Goal: Transaction & Acquisition: Purchase product/service

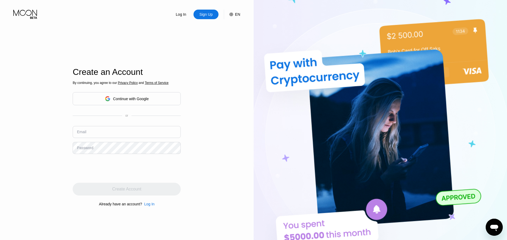
click at [109, 134] on input "text" at bounding box center [127, 132] width 108 height 12
paste input "[EMAIL_ADDRESS][DOMAIN_NAME]"
type input "[EMAIL_ADDRESS][DOMAIN_NAME]"
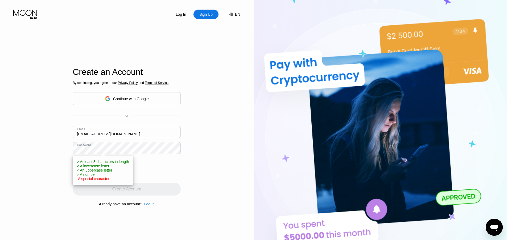
click at [230, 163] on div "Log In Sign Up EN Language English Save Create an Account By continuing, you ag…" at bounding box center [127, 132] width 254 height 264
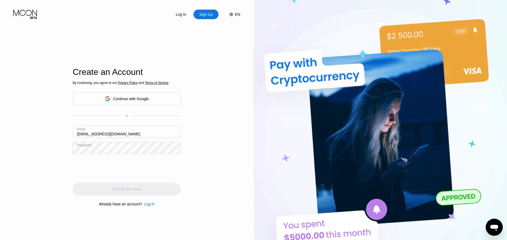
click at [201, 145] on div "Log In Sign Up EN Language English Save Create an Account By continuing, you ag…" at bounding box center [127, 132] width 254 height 264
drag, startPoint x: 129, startPoint y: 159, endPoint x: 65, endPoint y: 71, distance: 109.0
click at [65, 71] on div "Log In Sign Up EN Language English Save Create an Account By continuing, you ag…" at bounding box center [127, 132] width 254 height 264
click at [166, 138] on input "text" at bounding box center [127, 132] width 108 height 12
click at [165, 137] on input "text" at bounding box center [127, 132] width 108 height 12
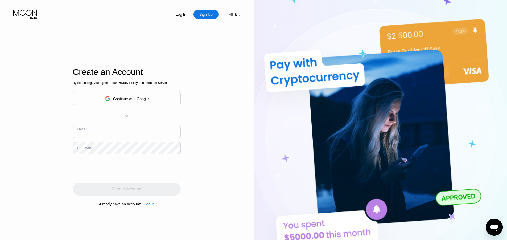
paste input "eleonoregleichner@yop.moolee.net"
type input "eleonoregleichner@yop.moolee.net"
click at [199, 145] on div "Log In Sign Up EN Language Select an item Save Create an Account By continuing,…" at bounding box center [127, 132] width 254 height 264
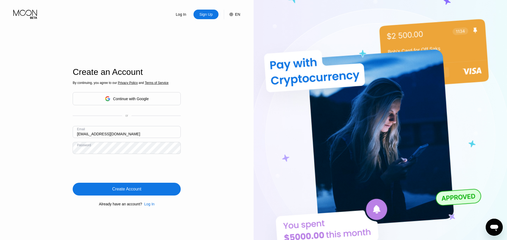
click at [136, 189] on div "Create Account" at bounding box center [126, 188] width 29 height 5
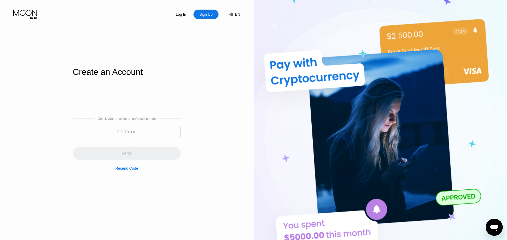
click at [118, 128] on input at bounding box center [127, 132] width 108 height 12
paste input "678626"
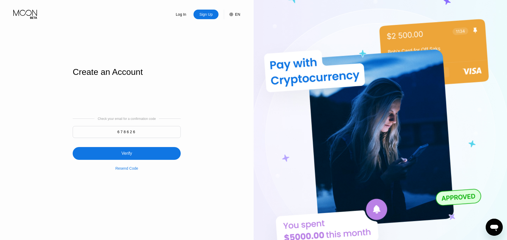
type input "678626"
click at [155, 153] on div "Verify" at bounding box center [127, 153] width 108 height 13
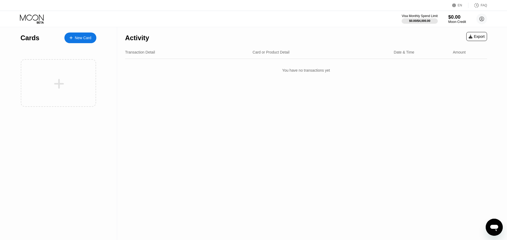
click at [453, 22] on div "Moon Credit" at bounding box center [457, 22] width 18 height 4
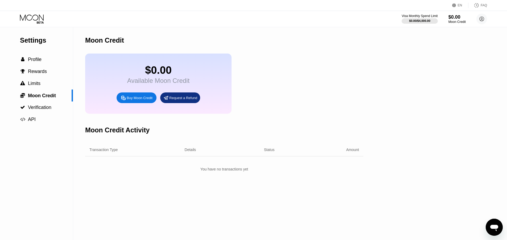
click at [138, 100] on div "Buy Moon Credit" at bounding box center [140, 98] width 26 height 5
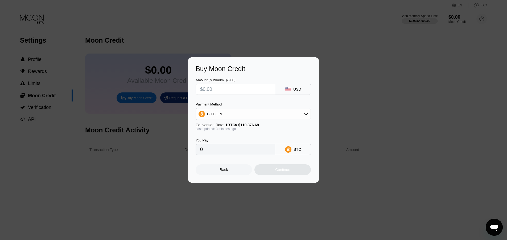
click at [259, 115] on div "BITCOIN" at bounding box center [253, 114] width 115 height 11
click at [245, 138] on div "USDT on TRON" at bounding box center [256, 140] width 100 height 4
type input "0.00"
click at [235, 89] on input "text" at bounding box center [235, 89] width 71 height 11
type input "$50"
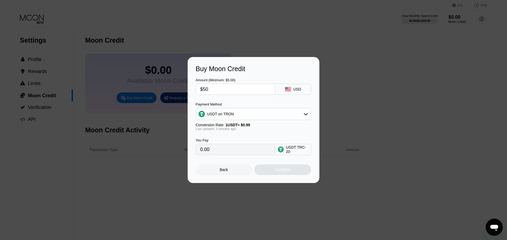
type input "50.51"
type input "$50"
click at [291, 139] on div "You Pay 50.51 USDT TRC-20" at bounding box center [254, 143] width 116 height 24
click at [291, 171] on div "Continue" at bounding box center [282, 169] width 56 height 11
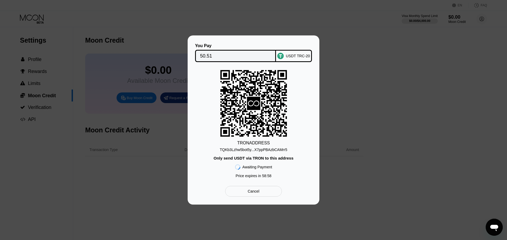
click at [266, 148] on div "TQKb3Lzhw5bot5y...X7ppPBAzbCAMrr5" at bounding box center [253, 149] width 67 height 4
click at [237, 55] on input "50.51" at bounding box center [235, 56] width 71 height 11
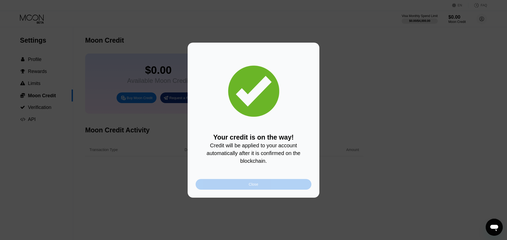
click at [264, 181] on div "Close" at bounding box center [254, 184] width 116 height 11
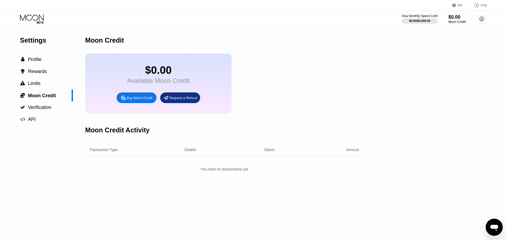
click at [249, 171] on div "You have no transactions yet" at bounding box center [224, 169] width 278 height 10
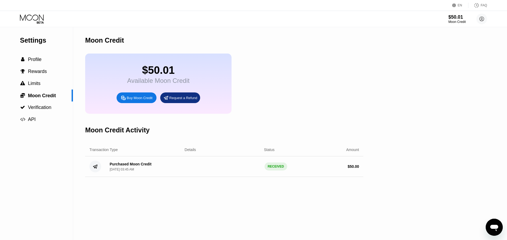
click at [40, 22] on icon at bounding box center [40, 22] width 7 height 2
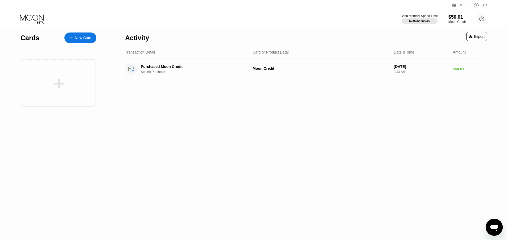
click at [79, 41] on div "New Card" at bounding box center [80, 37] width 32 height 11
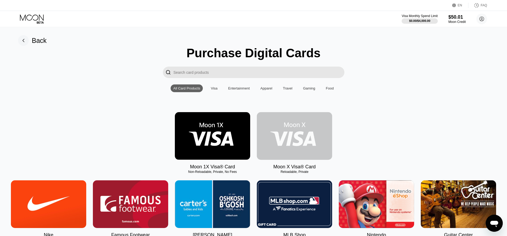
click at [281, 131] on img at bounding box center [294, 136] width 75 height 48
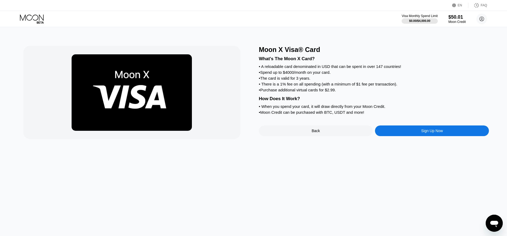
click at [419, 136] on div "Sign Up Now" at bounding box center [432, 130] width 114 height 11
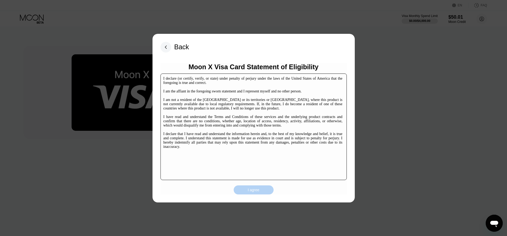
click at [258, 185] on div "I agree" at bounding box center [254, 189] width 40 height 9
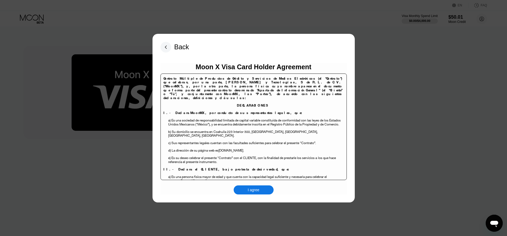
click at [269, 184] on div "Moon X Visa Card Holder Agreement Contrato Múltiple de Productos de Crédito y S…" at bounding box center [254, 128] width 186 height 131
click at [269, 187] on div "I agree" at bounding box center [254, 189] width 40 height 9
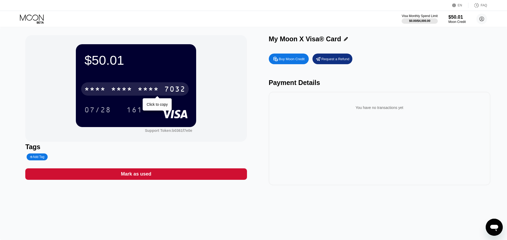
click at [129, 89] on div "* * * *" at bounding box center [121, 89] width 21 height 9
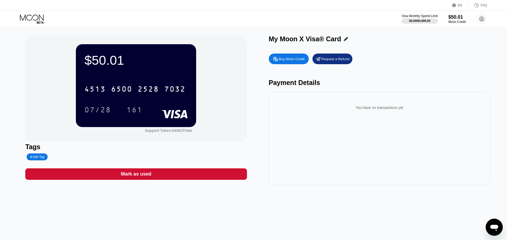
click at [90, 108] on div "07/28" at bounding box center [97, 110] width 27 height 9
click at [129, 112] on div "161" at bounding box center [134, 110] width 16 height 9
click at [247, 91] on div "$50.01 4513 6500 2528 7032 07/28 161 Support Token: b0361f7e0e Tags Add Tag Mar…" at bounding box center [253, 110] width 456 height 150
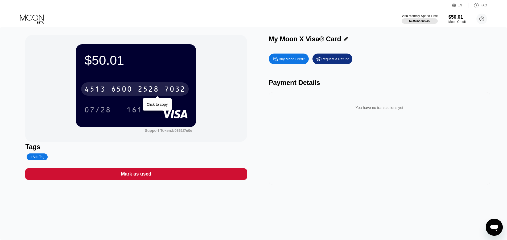
click at [161, 84] on div "4513 6500 2528 7032" at bounding box center [135, 88] width 108 height 13
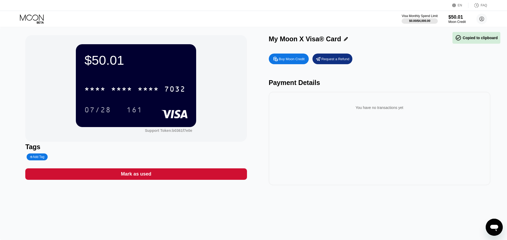
click at [165, 59] on div "$50.01" at bounding box center [135, 60] width 103 height 15
click at [226, 93] on div "$50.01 * * * * * * * * * * * * 7032 07/28 161 Support Token: b0361f7e0e" at bounding box center [135, 88] width 221 height 106
click at [485, 20] on circle at bounding box center [481, 19] width 11 height 11
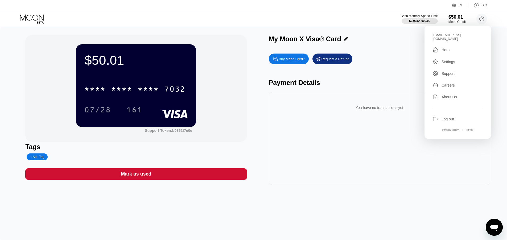
click at [450, 95] on div "About Us" at bounding box center [449, 97] width 15 height 4
click at [451, 71] on div "Support" at bounding box center [448, 73] width 13 height 4
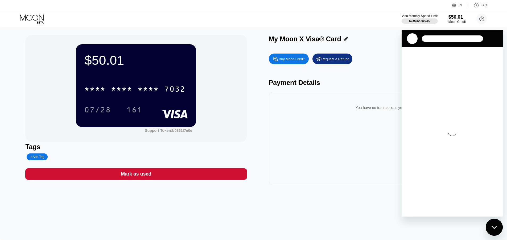
click at [229, 85] on div "$50.01 * * * * * * * * * * * * 7032 07/28 161 Support Token: b0361f7e0e" at bounding box center [135, 88] width 221 height 106
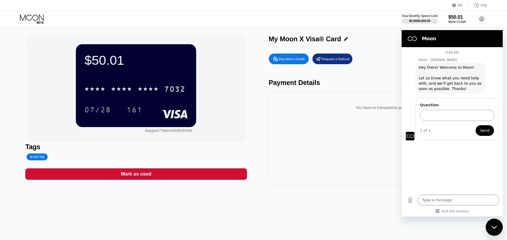
click at [451, 112] on input "Question" at bounding box center [457, 115] width 74 height 11
type input "Which bank wasmy card issued by?"
click at [484, 136] on div "Question Which bank wasmy card issued by? 1 of 1 Send" at bounding box center [456, 119] width 83 height 43
click at [485, 130] on span "Send" at bounding box center [484, 130] width 9 height 6
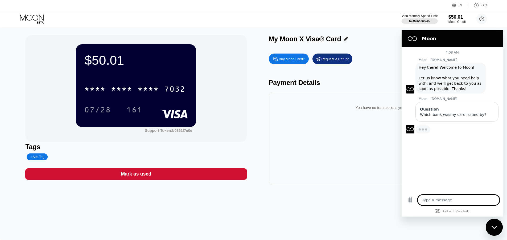
type textarea "x"
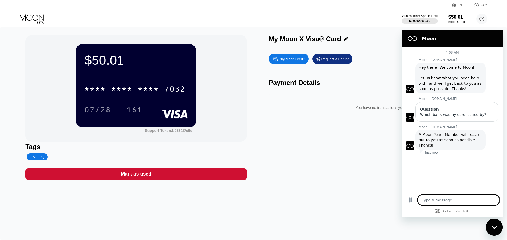
click at [180, 132] on div "Support Token: b0361f7e0e" at bounding box center [168, 130] width 47 height 4
click at [233, 116] on div "$50.01 * * * * * * * * * * * * 7032 07/28 161 Support Token: b0361f7e0e" at bounding box center [135, 88] width 221 height 106
click at [355, 125] on div "You have no transactions yet" at bounding box center [379, 138] width 221 height 93
click at [494, 231] on div "Close messaging window" at bounding box center [494, 227] width 16 height 16
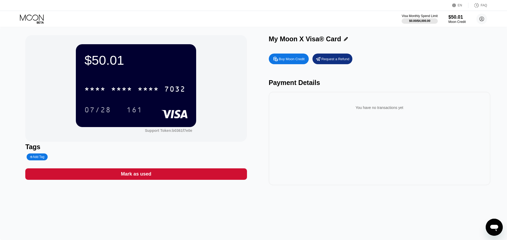
click at [480, 4] on div "FAQ" at bounding box center [477, 5] width 19 height 5
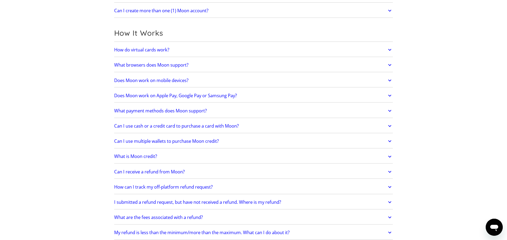
scroll to position [186, 0]
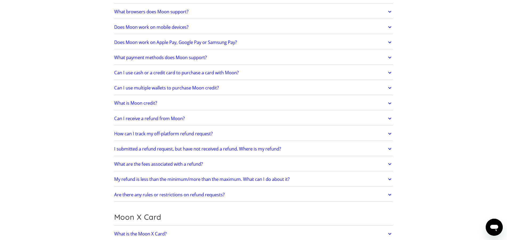
click at [492, 232] on div "Open messaging window" at bounding box center [494, 227] width 16 height 16
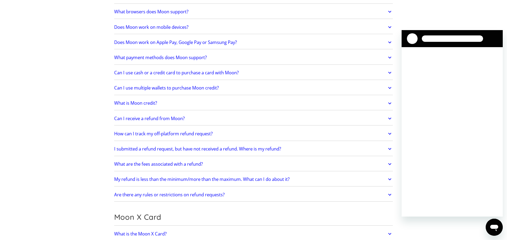
scroll to position [0, 0]
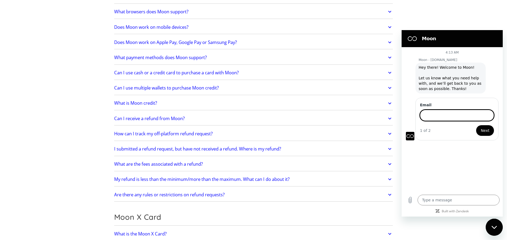
type textarea "x"
click at [460, 117] on input "Email" at bounding box center [457, 115] width 74 height 11
paste input "[EMAIL_ADDRESS][DOMAIN_NAME]"
type input "[EMAIL_ADDRESS][DOMAIN_NAME]"
click at [484, 129] on span "Next" at bounding box center [485, 130] width 9 height 6
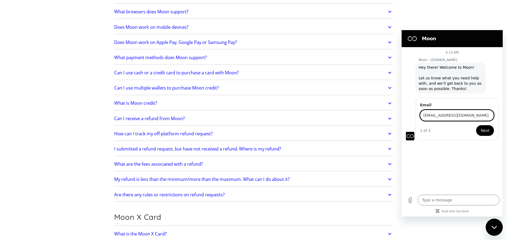
type textarea "x"
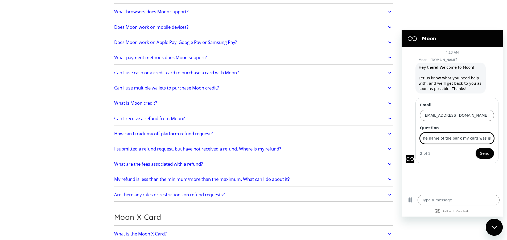
scroll to position [0, 19]
type input "What is the name of the bank my card was issud by?"
click at [476, 148] on button "Send" at bounding box center [485, 153] width 18 height 11
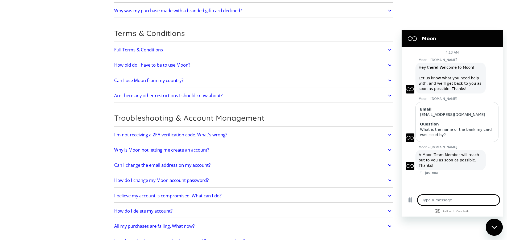
scroll to position [1109, 0]
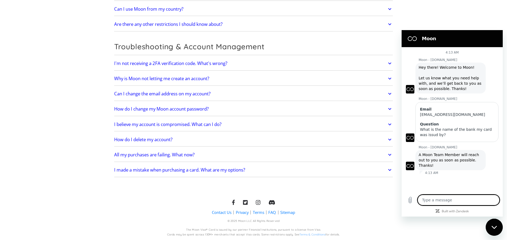
type textarea "x"
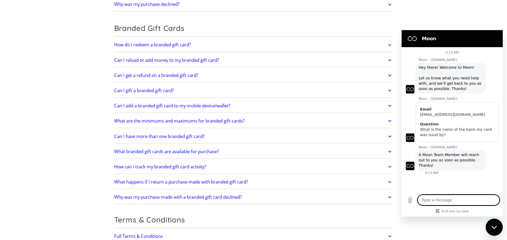
scroll to position [1038, 0]
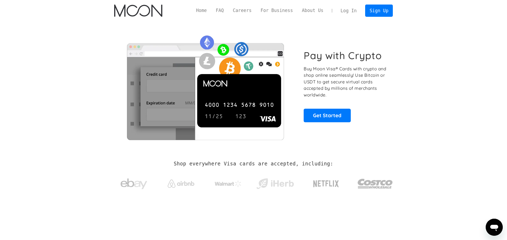
click at [350, 7] on link "Log In" at bounding box center [348, 11] width 25 height 12
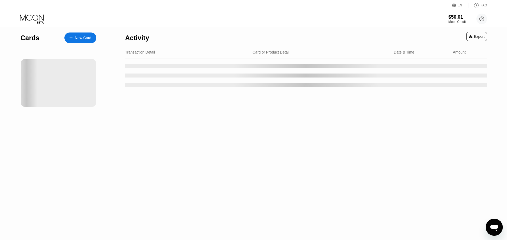
click at [266, 88] on div "Activity Export Transaction Detail Card or Product Detail Date & Time Amount" at bounding box center [306, 133] width 378 height 213
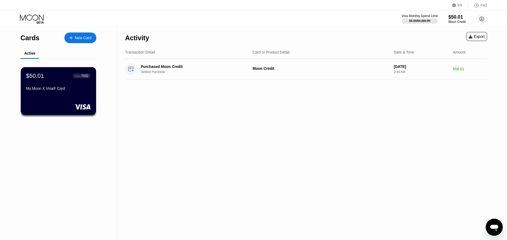
click at [477, 39] on div "Export" at bounding box center [477, 36] width 16 height 4
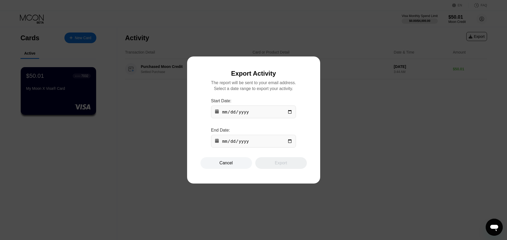
click at [232, 162] on div "Cancel" at bounding box center [226, 163] width 52 height 12
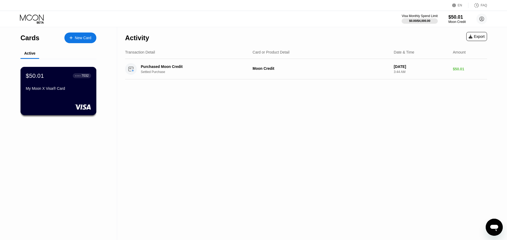
click at [82, 109] on rect at bounding box center [83, 106] width 17 height 5
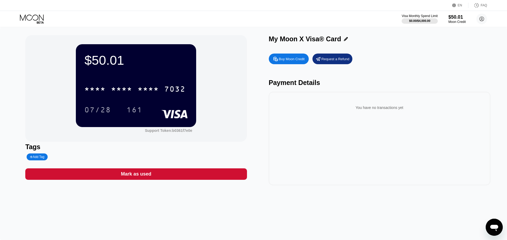
click at [497, 228] on icon "Open messaging window" at bounding box center [494, 228] width 8 height 6
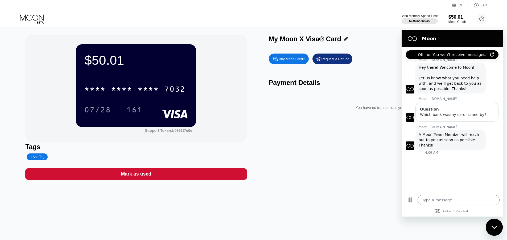
type textarea "x"
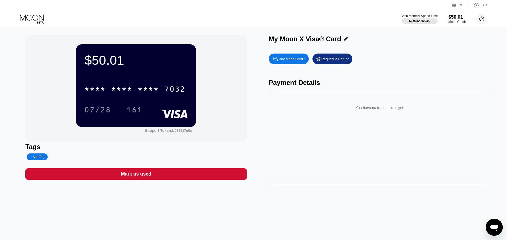
click at [481, 20] on icon at bounding box center [481, 19] width 3 height 3
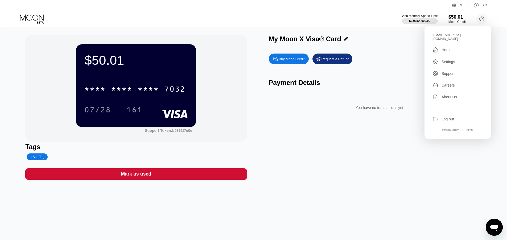
click at [450, 128] on div "Privacy policy" at bounding box center [450, 129] width 16 height 3
click at [344, 126] on div "You have no transactions yet" at bounding box center [379, 138] width 221 height 93
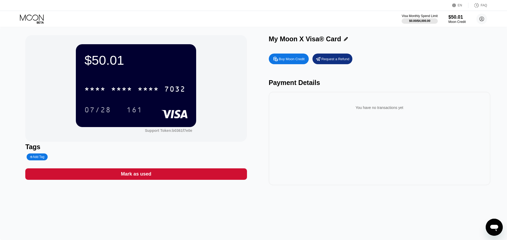
click at [493, 229] on icon "Open messaging window" at bounding box center [494, 227] width 10 height 10
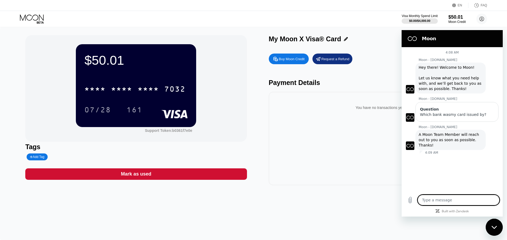
scroll to position [82, 0]
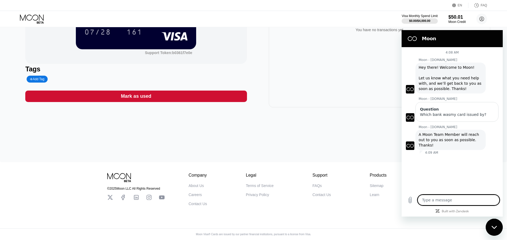
type textarea "x"
click at [128, 187] on div "© 2025 Moon LLC All Rights Reserved" at bounding box center [135, 189] width 57 height 4
copy div "© 2025 Moon LLC All Rights Reserved"
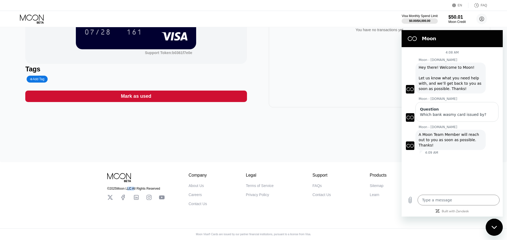
click at [364, 44] on div "You have no transactions yet" at bounding box center [379, 60] width 221 height 93
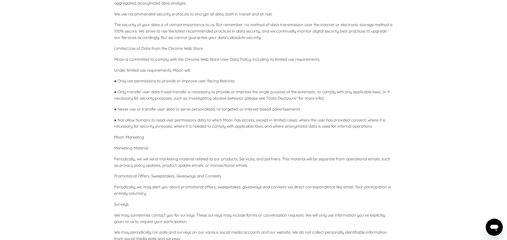
scroll to position [762, 0]
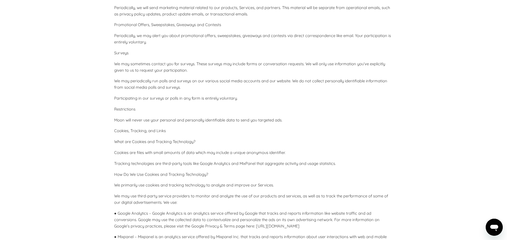
click at [305, 81] on p "We may periodically run polls and surveys on our various social media accounts …" at bounding box center [253, 84] width 279 height 13
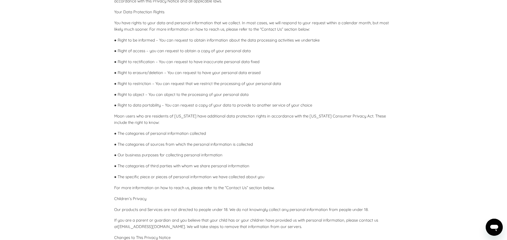
scroll to position [1419, 0]
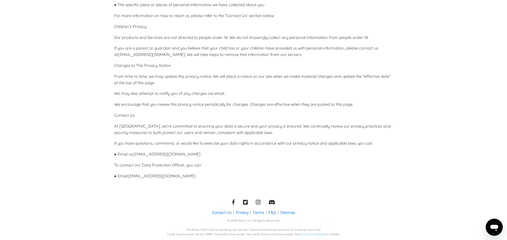
click at [256, 213] on link "Terms" at bounding box center [258, 212] width 11 height 6
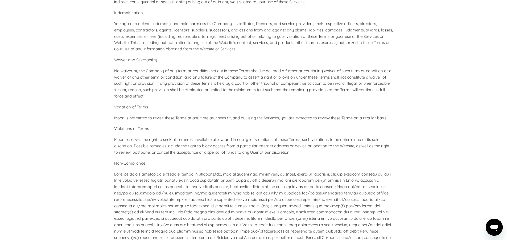
scroll to position [2103, 0]
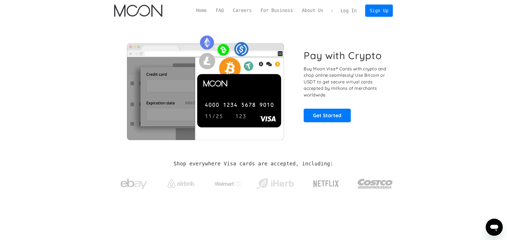
click at [347, 11] on link "Log In" at bounding box center [348, 11] width 25 height 12
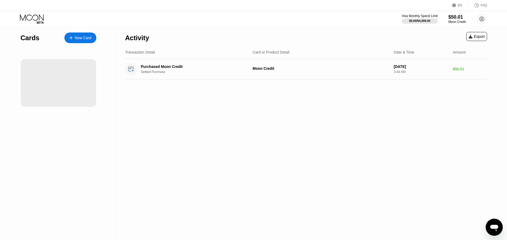
click at [95, 37] on div "New Card" at bounding box center [80, 37] width 32 height 11
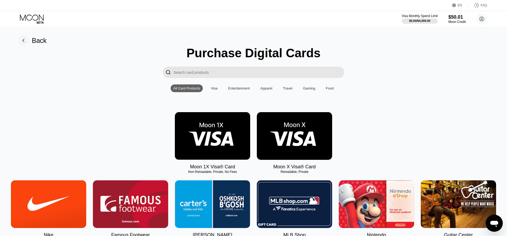
click at [289, 153] on img at bounding box center [294, 136] width 75 height 48
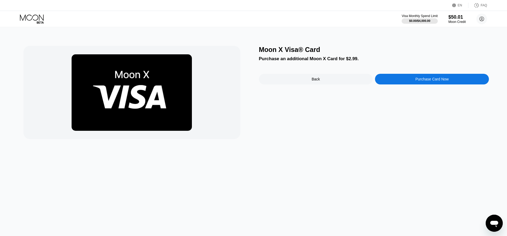
click at [293, 82] on div "Back" at bounding box center [316, 79] width 114 height 11
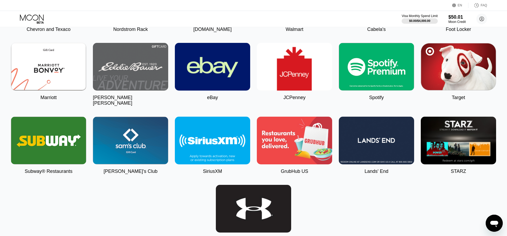
scroll to position [1204, 0]
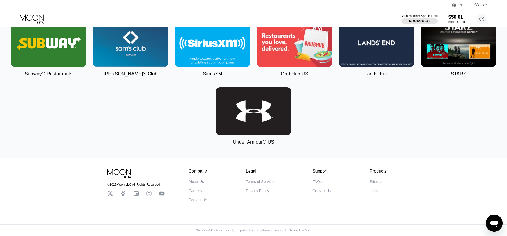
click at [373, 190] on div "Learn" at bounding box center [375, 190] width 10 height 4
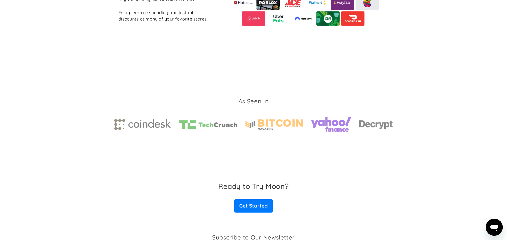
scroll to position [802, 0]
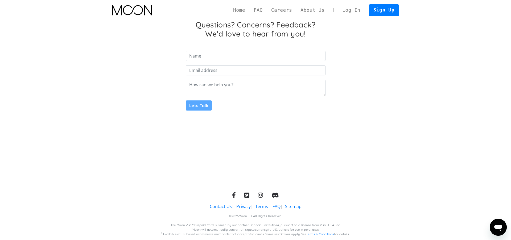
click at [373, 134] on div "Home FAQ Careers About Us Support Log In Sign Up Questions? Concerns? Feedback?…" at bounding box center [255, 120] width 511 height 240
